Goal: Transaction & Acquisition: Purchase product/service

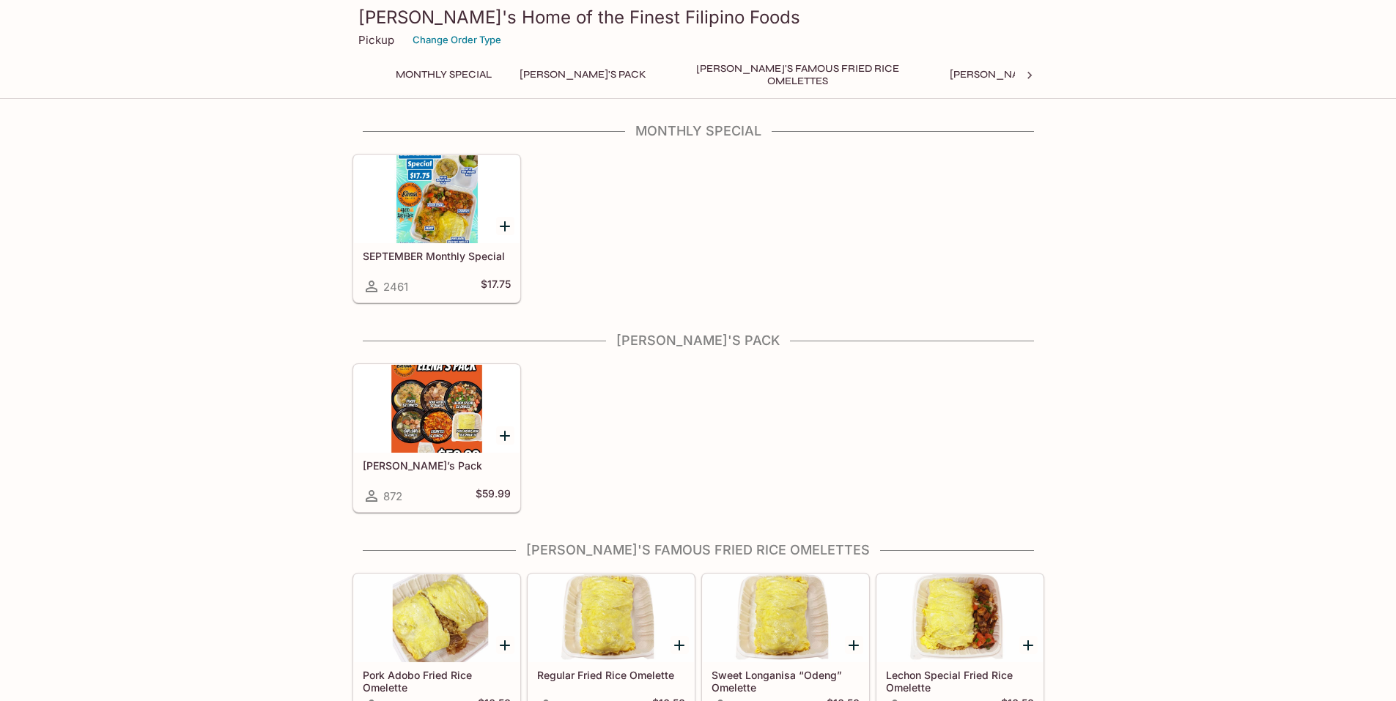
click at [452, 193] on div at bounding box center [437, 199] width 166 height 88
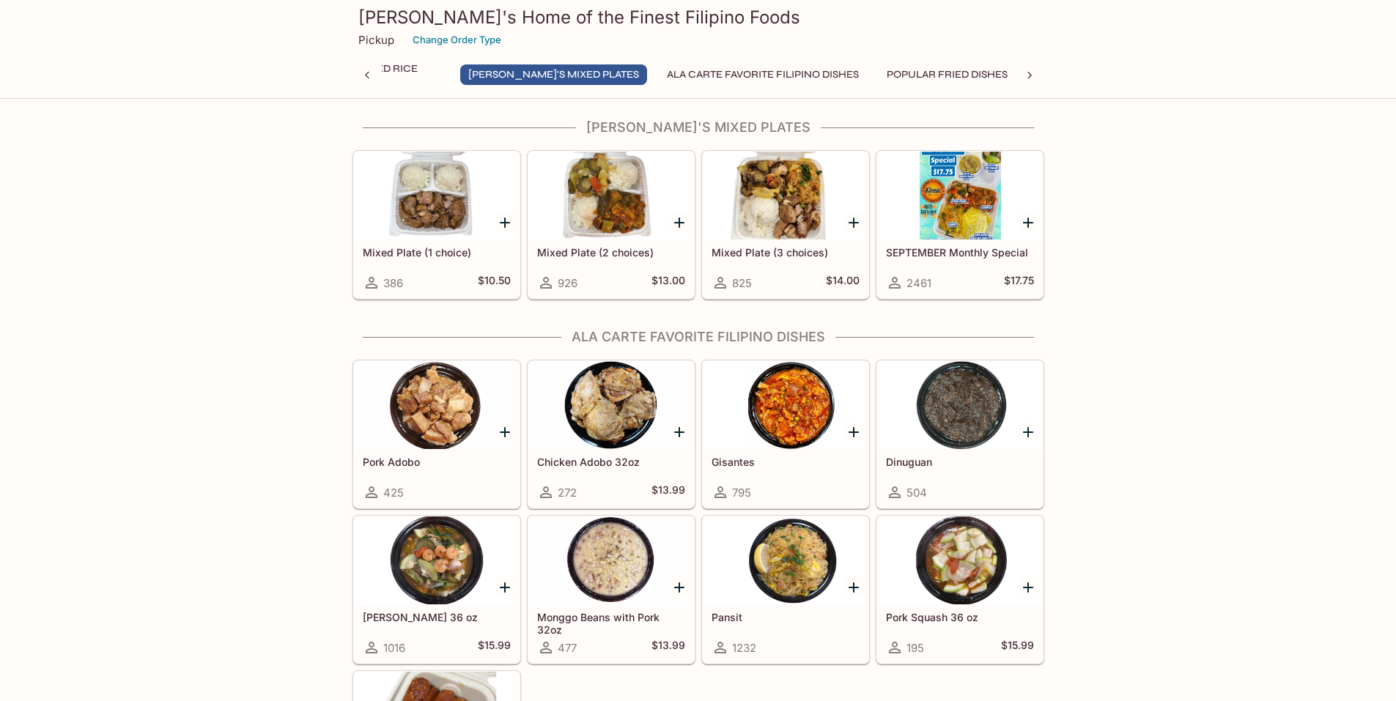
scroll to position [0, 472]
click at [852, 429] on icon "Add Gisantes" at bounding box center [854, 433] width 18 height 18
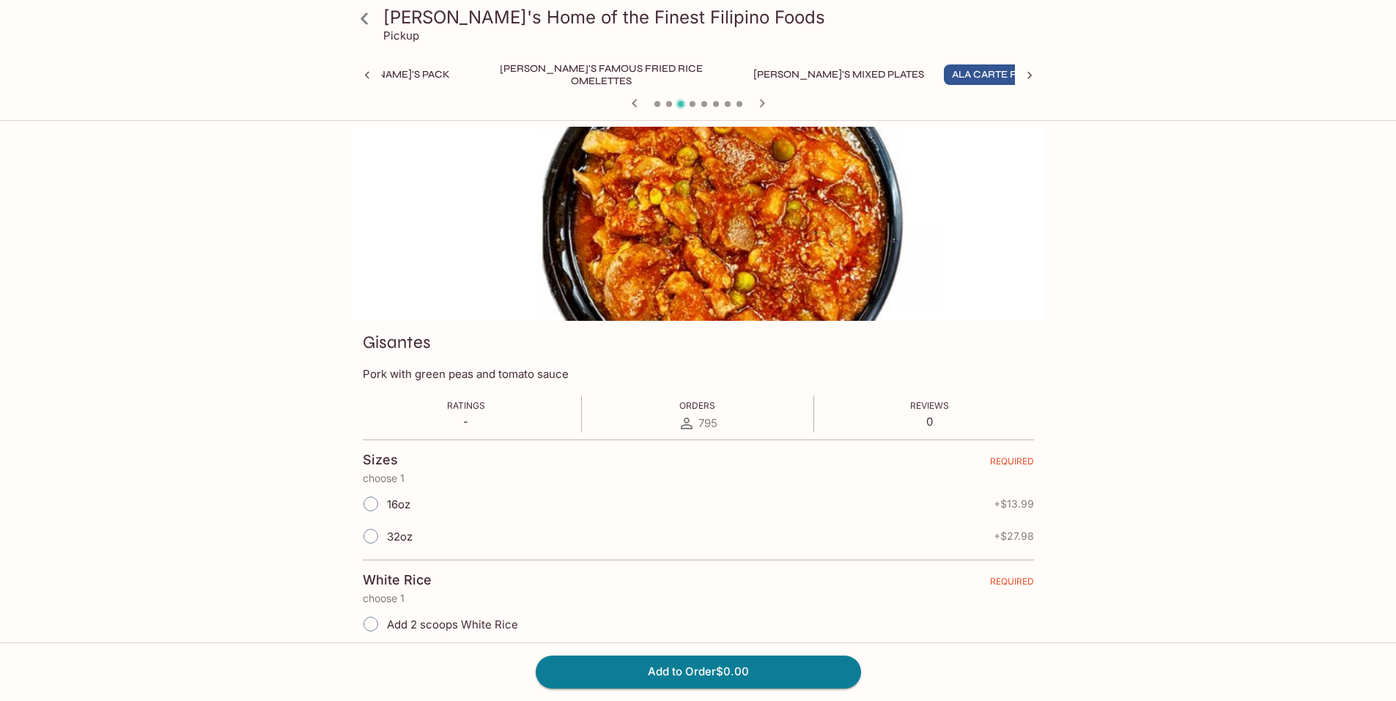
click at [1226, 271] on div "[PERSON_NAME]'s Home of the Finest Filipino Foods Pickup Monthly Special [PERSO…" at bounding box center [698, 477] width 1396 height 701
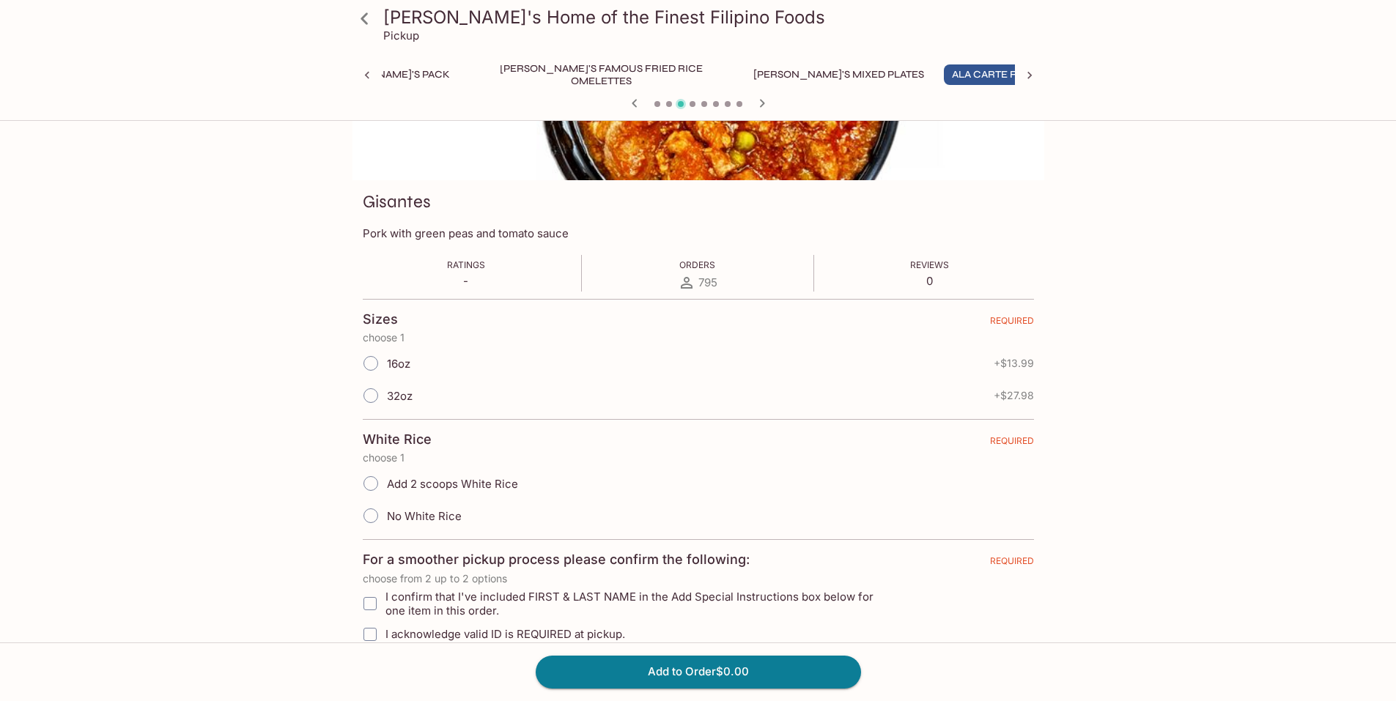
scroll to position [352, 0]
